Goal: Transaction & Acquisition: Purchase product/service

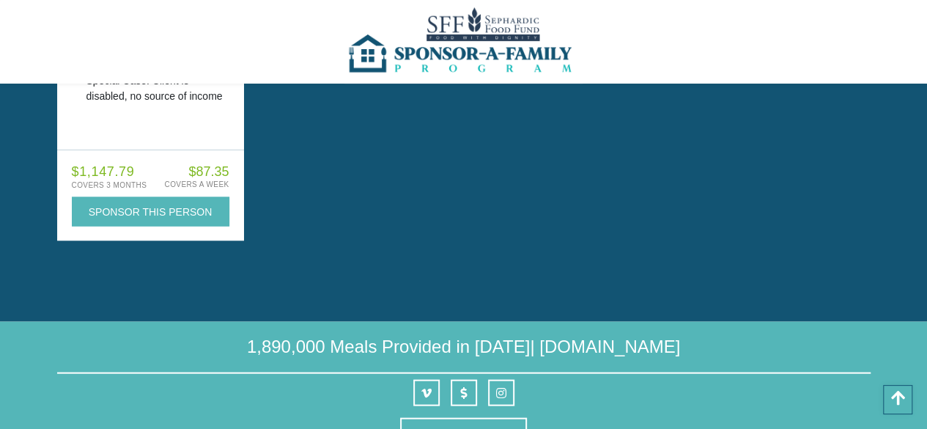
scroll to position [7016, 0]
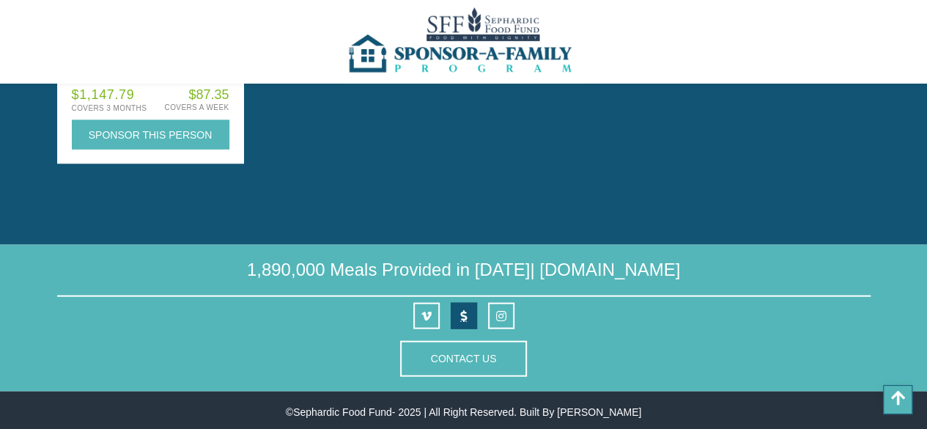
click at [461, 311] on icon at bounding box center [463, 316] width 7 height 12
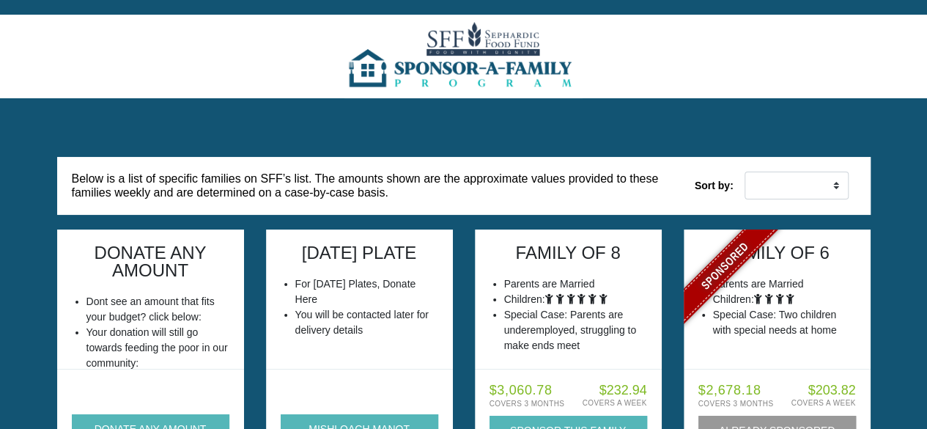
scroll to position [73, 0]
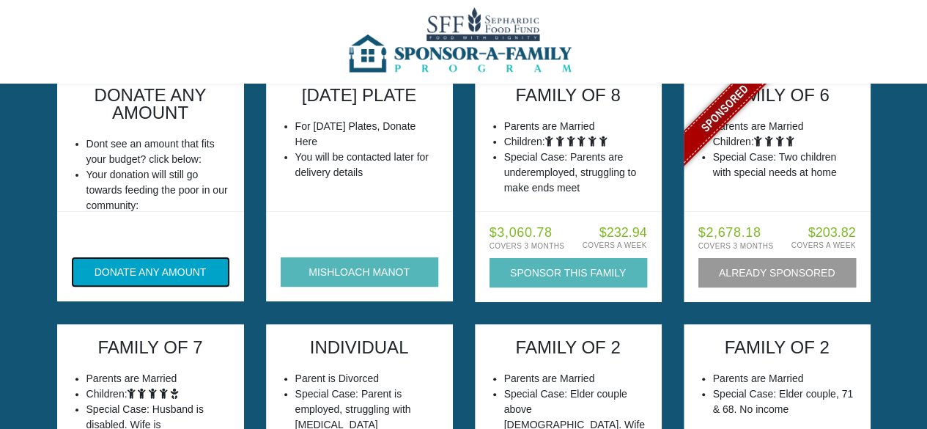
click at [180, 278] on button "DONATE ANY AMOUNT" at bounding box center [151, 271] width 158 height 29
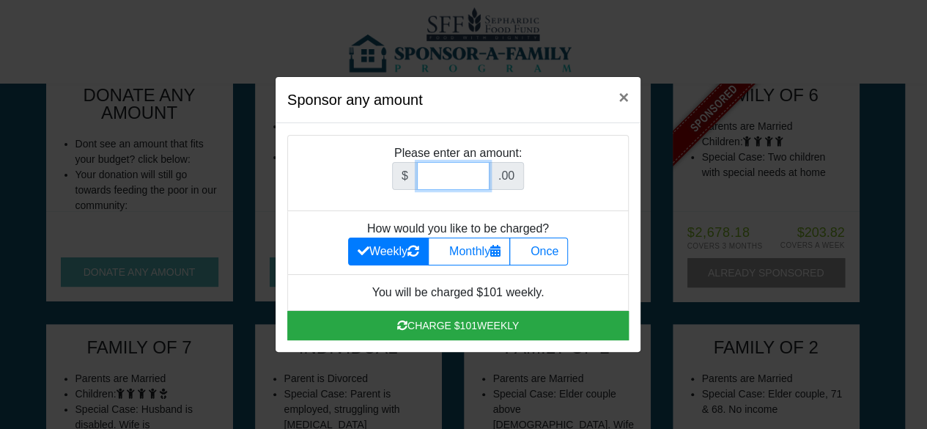
click at [459, 179] on input "Amount (to the nearest dollar)" at bounding box center [453, 176] width 73 height 28
type input "36"
click at [546, 260] on label "Once" at bounding box center [538, 251] width 59 height 28
click at [528, 252] on input "Once" at bounding box center [524, 247] width 10 height 10
radio input "true"
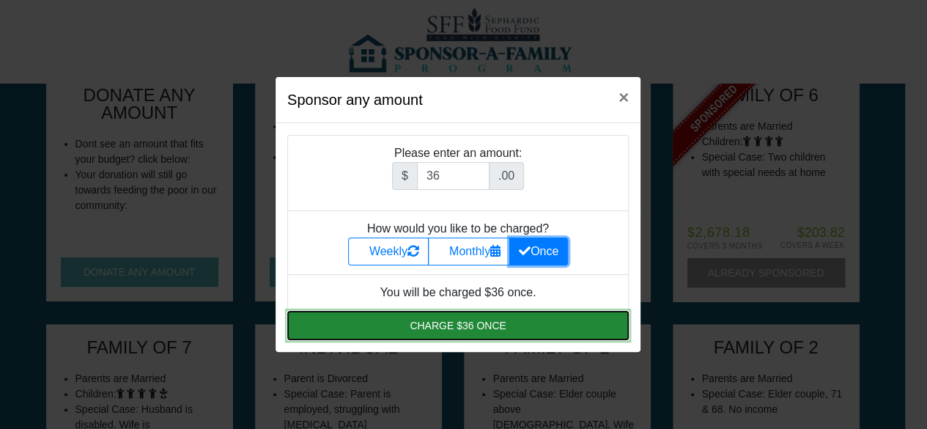
click at [462, 323] on button "Charge $36 once" at bounding box center [457, 325] width 341 height 29
